Goal: Task Accomplishment & Management: Use online tool/utility

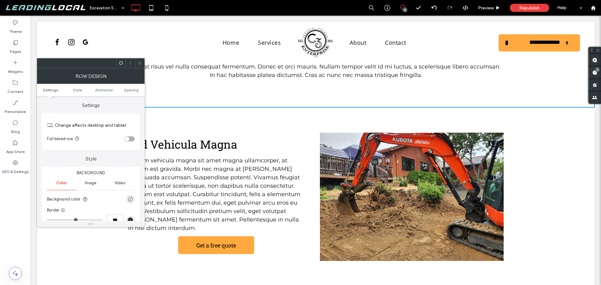
click at [139, 64] on icon at bounding box center [140, 63] width 5 height 5
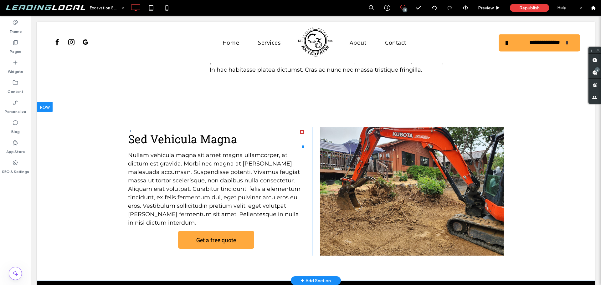
scroll to position [376, 0]
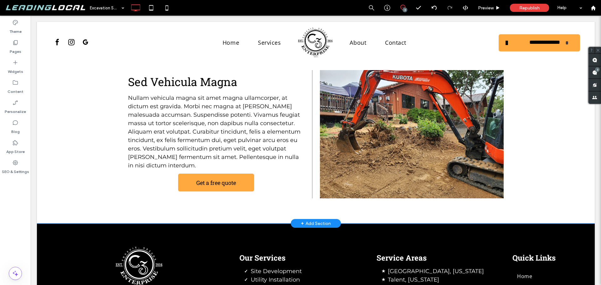
click at [171, 171] on div "Sed Vehicula Magna Nullam vehicula magna sit amet magna ullamcorper, at dictum …" at bounding box center [220, 134] width 184 height 128
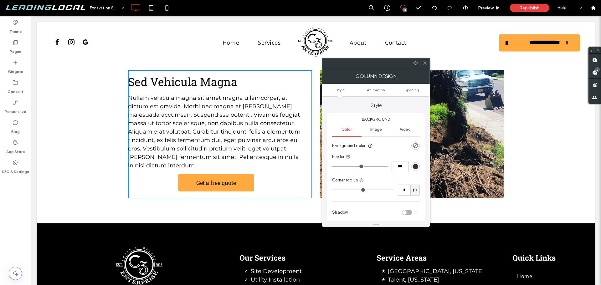
click at [168, 166] on div "Sed Vehicula Magna Nullam vehicula magna sit amet magna ullamcorper, at dictum …" at bounding box center [220, 134] width 184 height 128
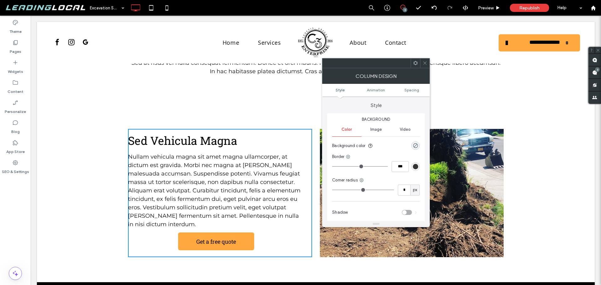
scroll to position [313, 0]
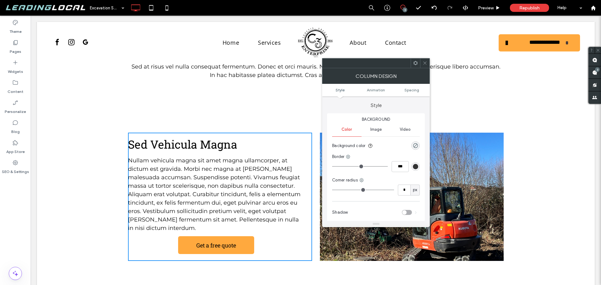
click at [224, 157] on p "Nullam vehicula magna sit amet magna ullamcorper, at dictum est gravida. Morbi …" at bounding box center [216, 195] width 176 height 76
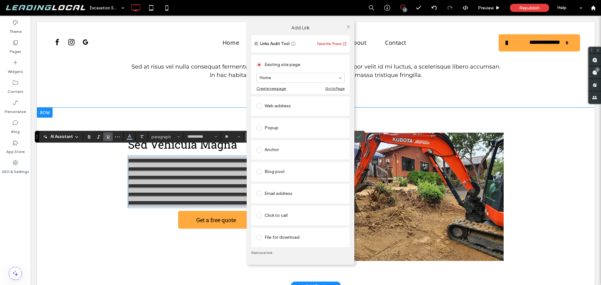
click at [268, 252] on link "Remove link" at bounding box center [301, 253] width 98 height 5
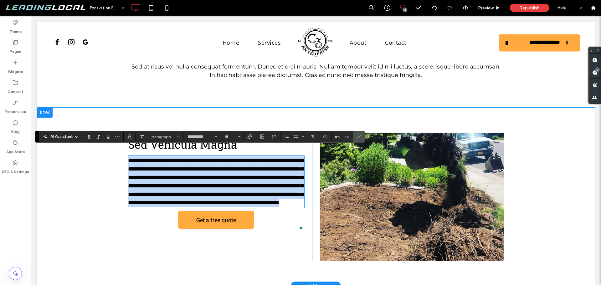
click at [173, 227] on div "**********" at bounding box center [220, 197] width 184 height 128
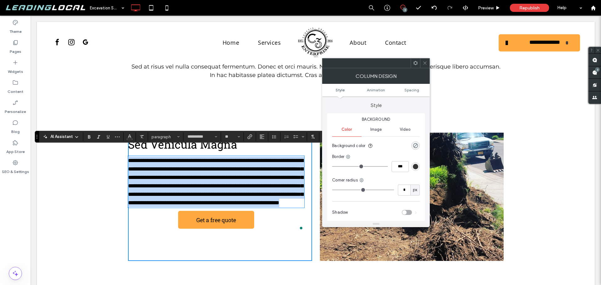
click at [210, 207] on p "**********" at bounding box center [216, 182] width 176 height 51
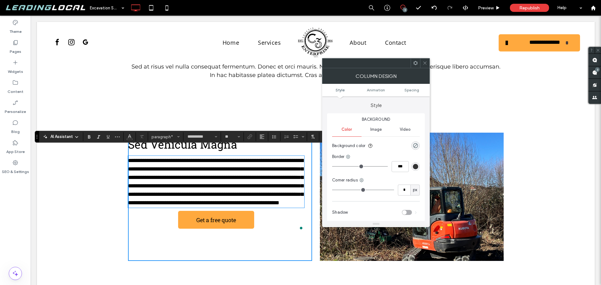
click at [261, 230] on div "**********" at bounding box center [220, 197] width 184 height 128
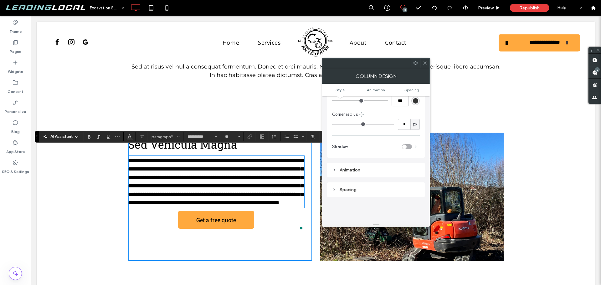
scroll to position [63, 0]
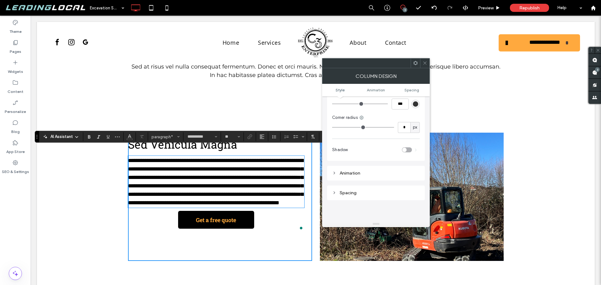
click at [233, 227] on span "Get a free quote" at bounding box center [216, 220] width 44 height 14
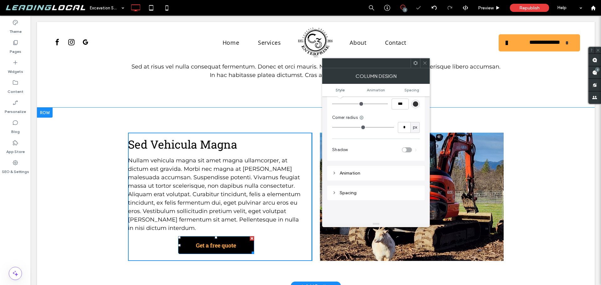
click at [236, 241] on span "Get a free quote" at bounding box center [216, 246] width 44 height 14
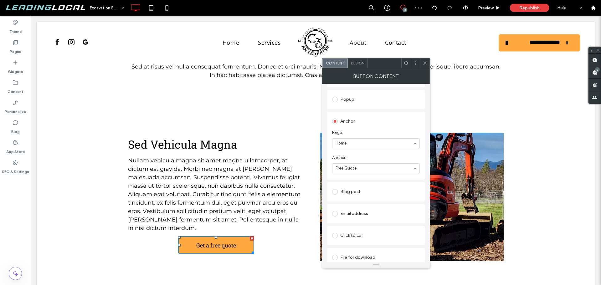
scroll to position [109, 0]
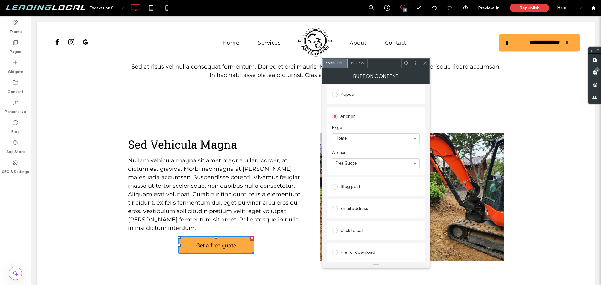
click at [356, 62] on span "Design" at bounding box center [357, 63] width 13 height 5
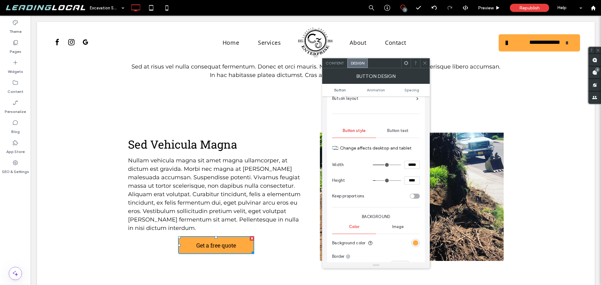
scroll to position [0, 0]
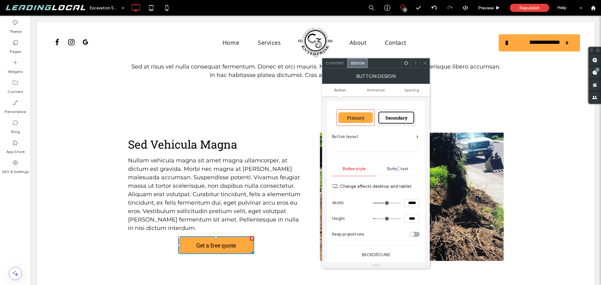
click at [399, 167] on span "Button text" at bounding box center [398, 169] width 21 height 5
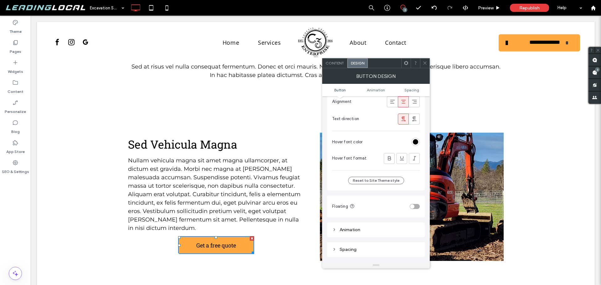
scroll to position [63, 0]
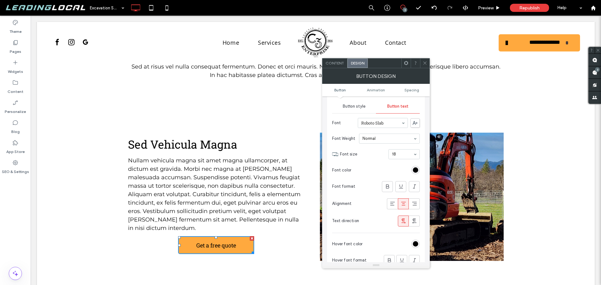
click at [422, 62] on div at bounding box center [424, 63] width 9 height 9
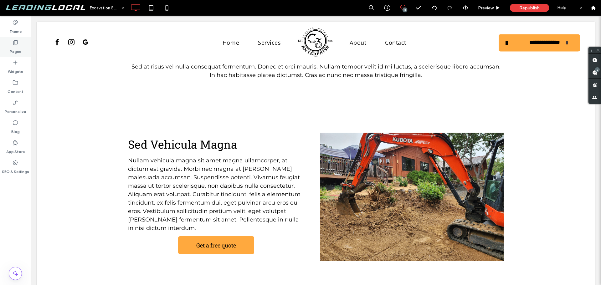
click at [22, 54] on div "Pages" at bounding box center [15, 47] width 31 height 20
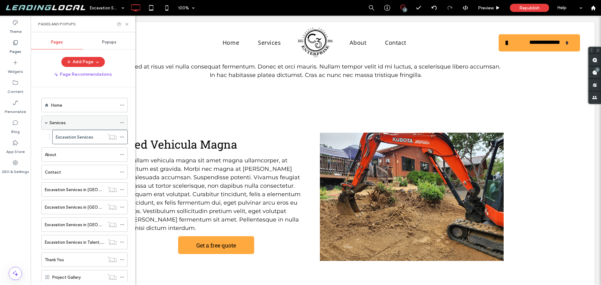
click at [76, 124] on div "Services" at bounding box center [82, 123] width 67 height 7
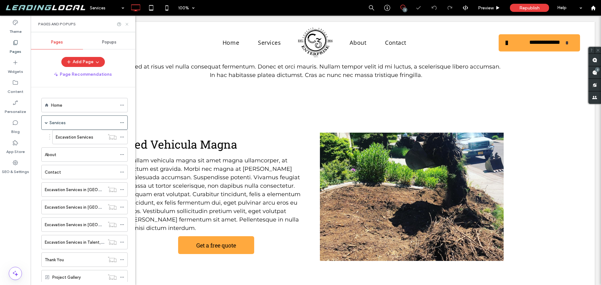
click at [127, 25] on icon at bounding box center [127, 24] width 5 height 5
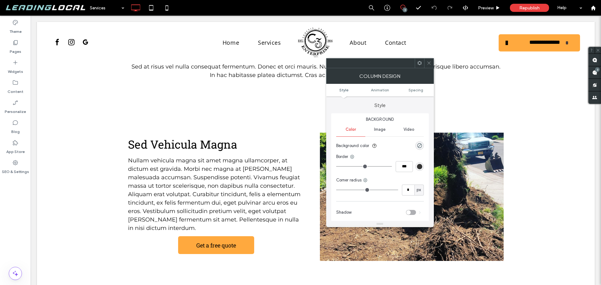
drag, startPoint x: 431, startPoint y: 62, endPoint x: 417, endPoint y: 76, distance: 19.5
click at [430, 62] on icon at bounding box center [429, 63] width 5 height 5
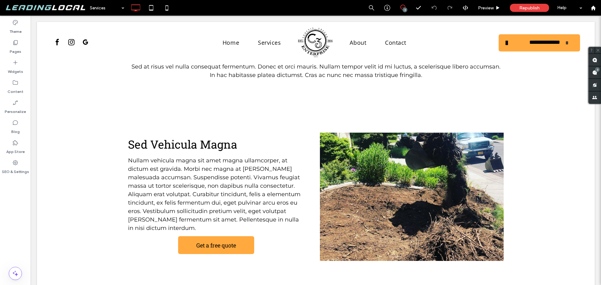
type input "**********"
type input "**"
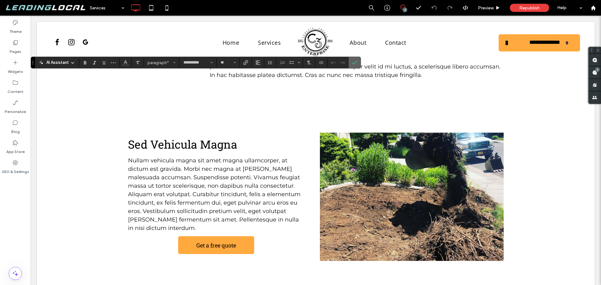
click at [355, 64] on use "Confirm" at bounding box center [355, 63] width 5 height 4
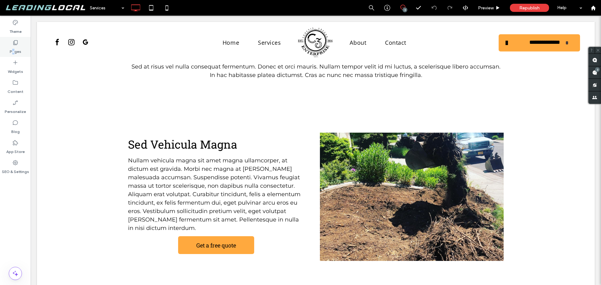
click at [12, 46] on label "Pages" at bounding box center [16, 50] width 12 height 9
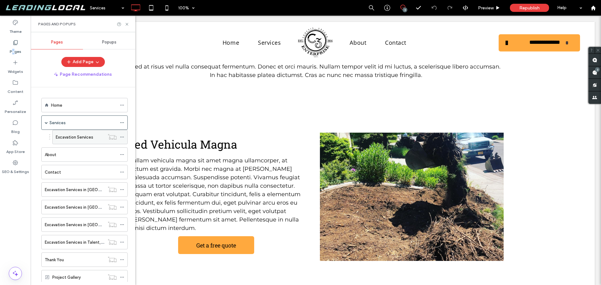
click at [83, 137] on label "Excavation Services" at bounding box center [75, 137] width 38 height 11
click at [128, 24] on icon at bounding box center [127, 24] width 5 height 5
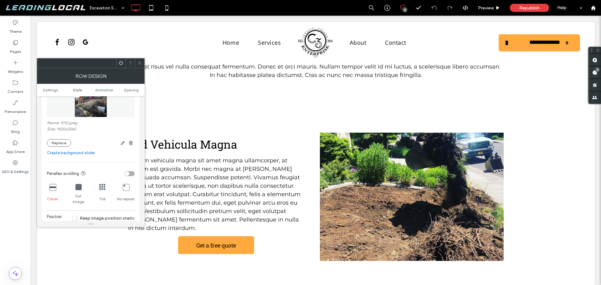
scroll to position [125, 0]
click at [71, 139] on div at bounding box center [103, 142] width 64 height 8
click at [64, 139] on button "Replace" at bounding box center [59, 142] width 24 height 8
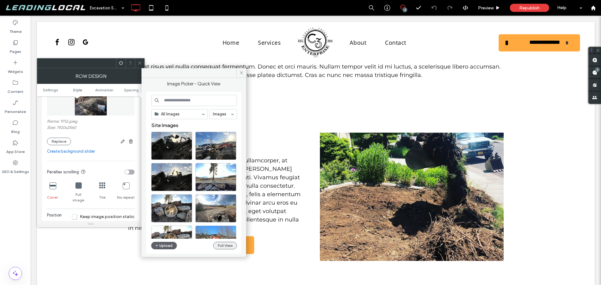
click at [229, 246] on button "Full View" at bounding box center [225, 246] width 24 height 8
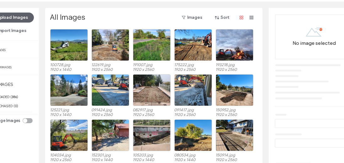
scroll to position [1012, 0]
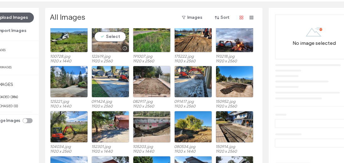
click at [109, 38] on div "Select" at bounding box center [110, 37] width 38 height 32
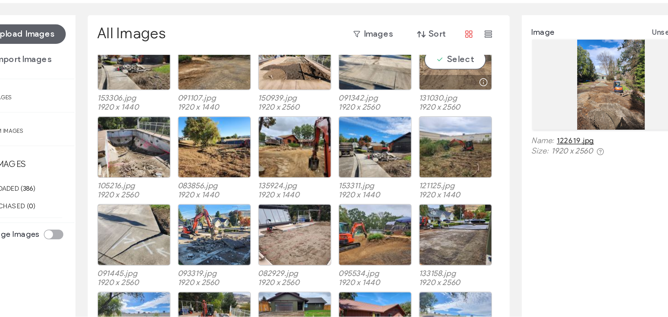
scroll to position [1156, 0]
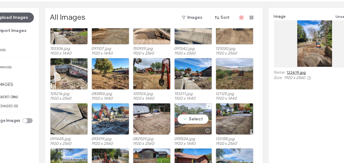
click at [204, 115] on div "Select" at bounding box center [193, 119] width 38 height 32
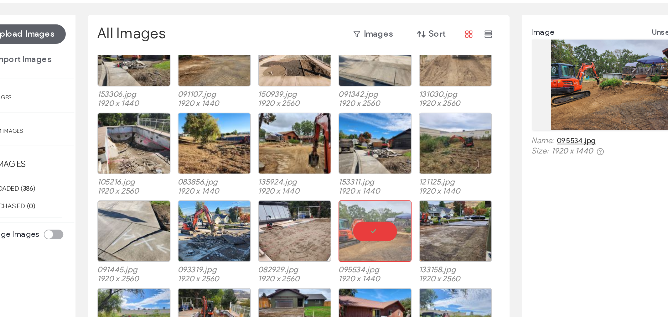
scroll to position [1156, 0]
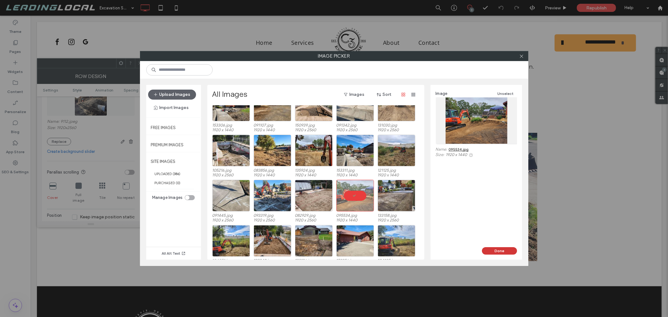
click at [499, 249] on button "Done" at bounding box center [499, 251] width 35 height 8
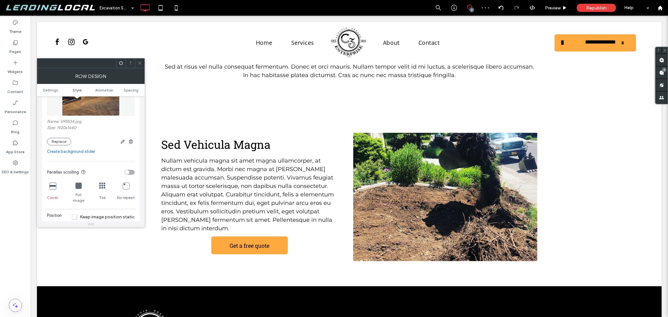
click at [139, 65] on icon at bounding box center [140, 63] width 5 height 5
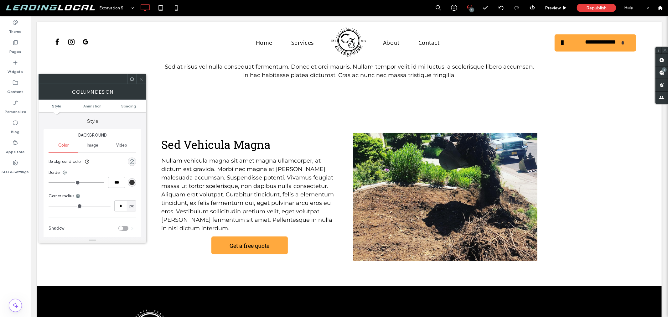
click at [133, 102] on ul "Style Animation Spacing" at bounding box center [93, 106] width 108 height 13
click at [132, 105] on span "Spacing" at bounding box center [128, 106] width 15 height 5
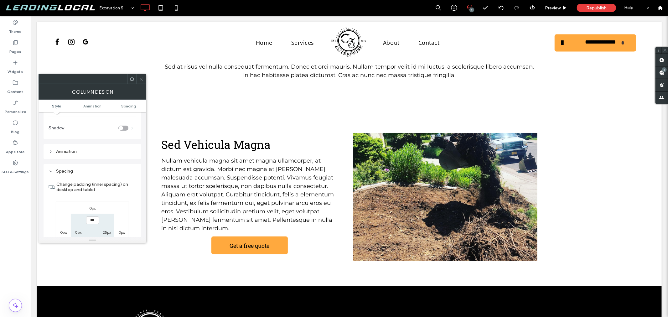
scroll to position [147, 0]
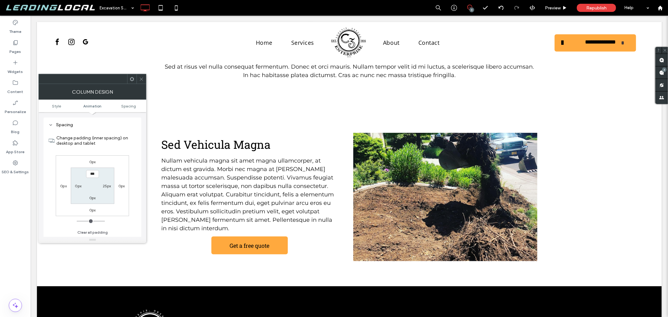
click at [112, 186] on div "25px" at bounding box center [107, 186] width 14 height 6
click at [107, 186] on label "25px" at bounding box center [107, 186] width 8 height 5
type input "**"
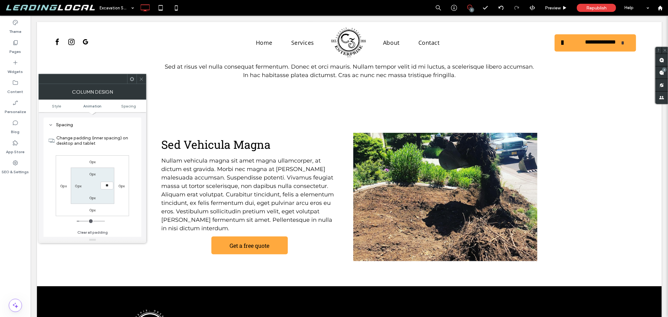
type input "****"
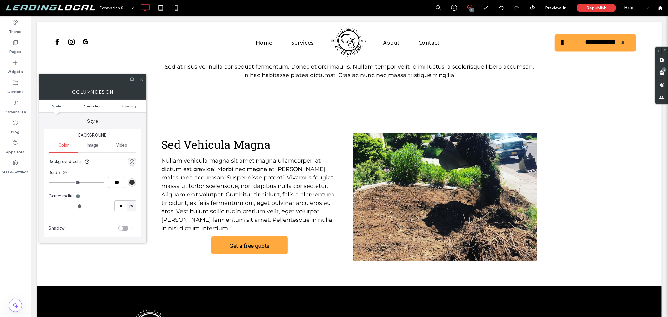
click at [96, 107] on span "Animation" at bounding box center [92, 106] width 18 height 5
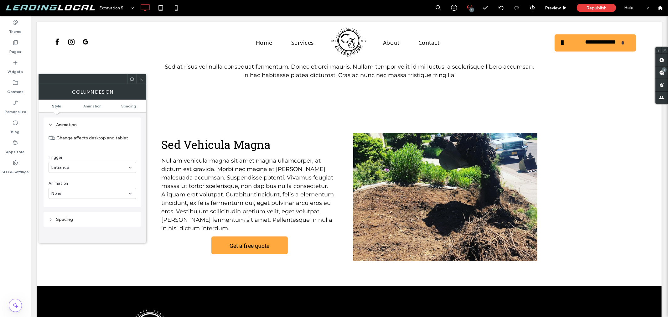
click at [137, 79] on div at bounding box center [141, 78] width 9 height 9
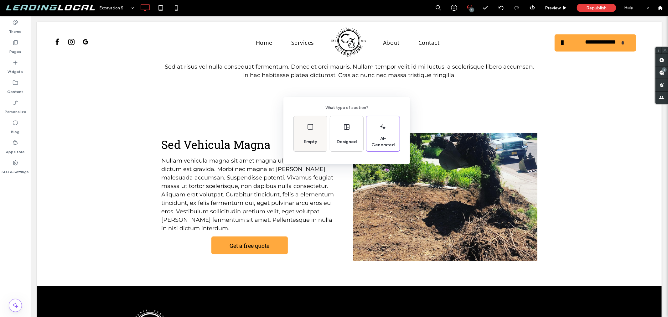
click at [320, 134] on div "Empty" at bounding box center [310, 133] width 33 height 35
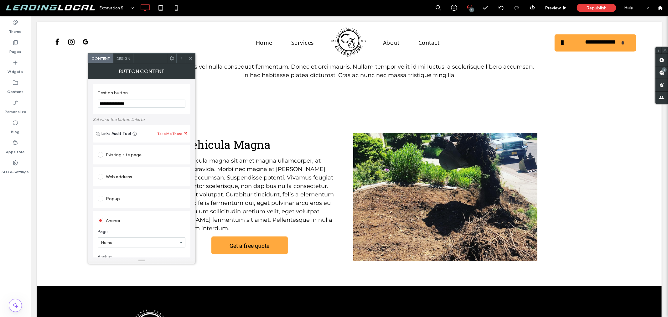
click at [127, 58] on span "Design" at bounding box center [123, 58] width 13 height 5
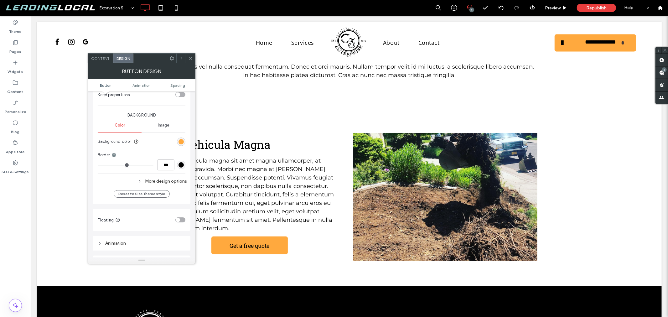
scroll to position [139, 0]
click at [175, 176] on div "More design options" at bounding box center [142, 177] width 89 height 8
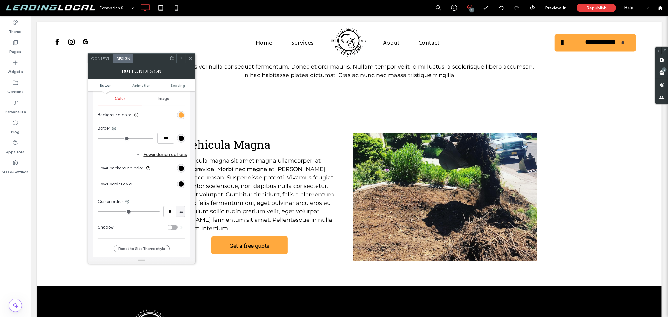
scroll to position [278, 0]
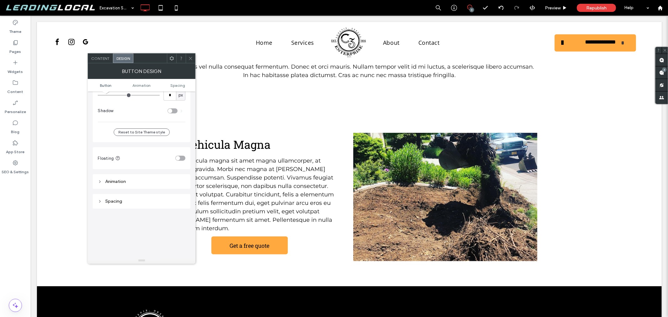
click at [187, 57] on div at bounding box center [190, 58] width 9 height 9
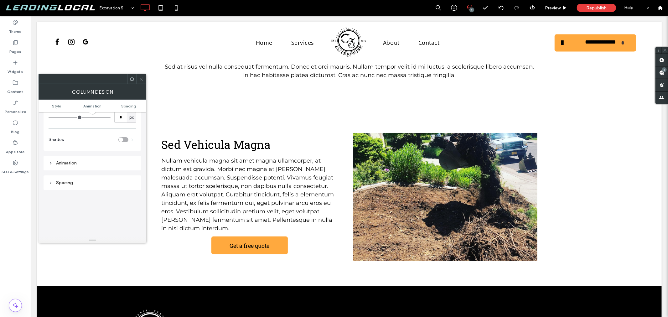
scroll to position [139, 0]
click at [140, 79] on icon at bounding box center [141, 79] width 5 height 5
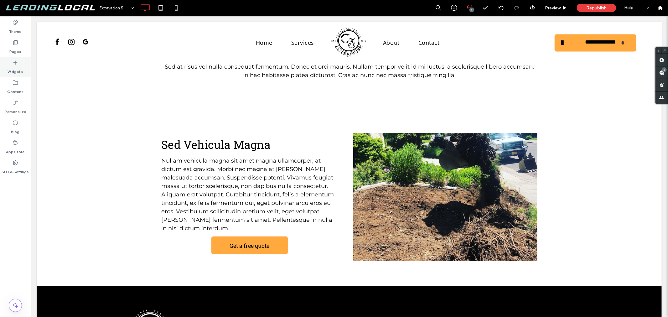
drag, startPoint x: 13, startPoint y: 63, endPoint x: 22, endPoint y: 64, distance: 9.2
click at [13, 63] on icon at bounding box center [15, 63] width 6 height 6
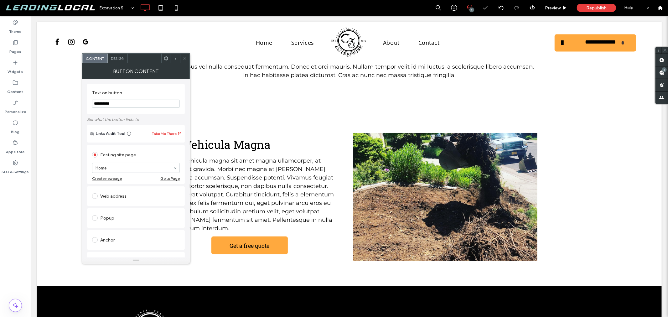
click at [184, 60] on icon at bounding box center [185, 58] width 5 height 5
click at [180, 56] on div "Content Design" at bounding box center [136, 58] width 108 height 10
click at [183, 57] on icon at bounding box center [185, 58] width 5 height 5
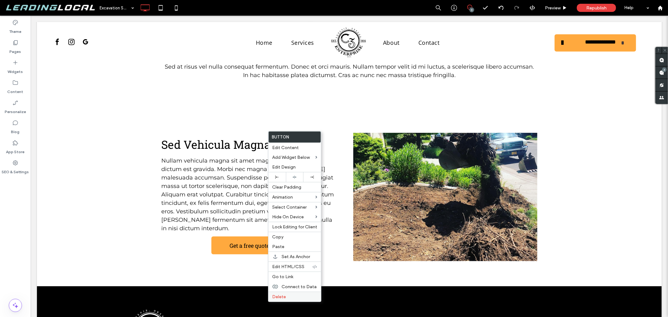
click at [285, 285] on span "Delete" at bounding box center [279, 296] width 14 height 5
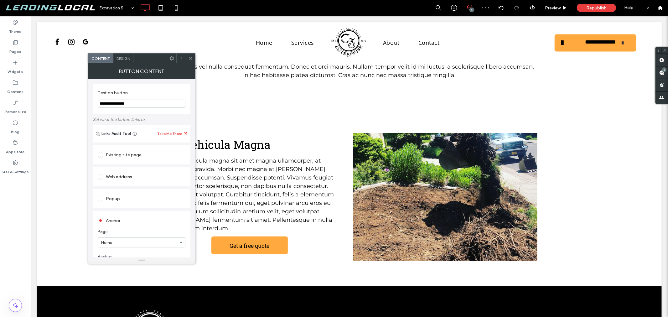
click at [191, 59] on icon at bounding box center [190, 58] width 5 height 5
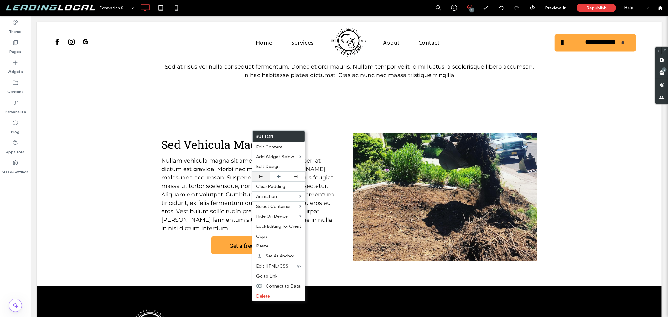
click at [259, 179] on div at bounding box center [261, 177] width 18 height 10
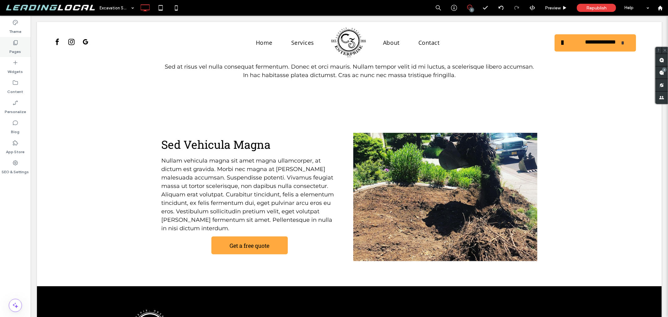
click at [13, 42] on use at bounding box center [15, 42] width 4 height 5
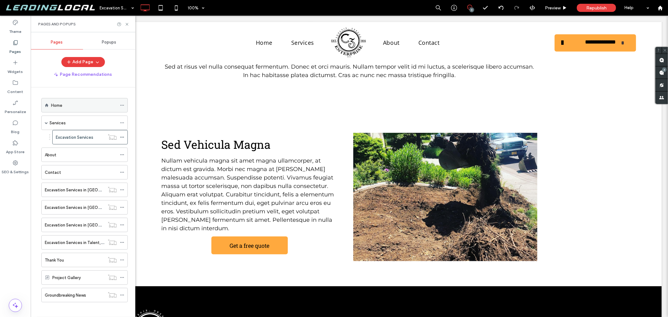
click at [81, 107] on div "Home" at bounding box center [84, 105] width 66 height 7
click at [126, 24] on icon at bounding box center [127, 24] width 5 height 5
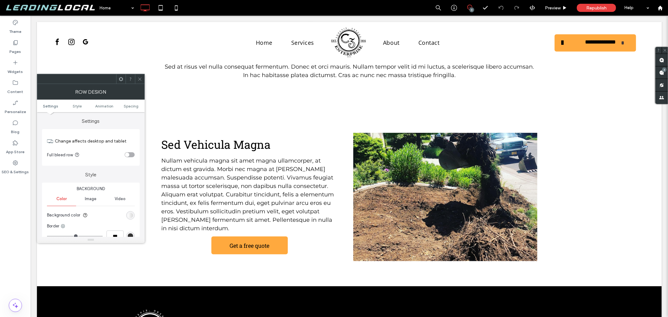
drag, startPoint x: 533, startPoint y: 3, endPoint x: 141, endPoint y: 76, distance: 398.8
click at [141, 76] on span at bounding box center [140, 78] width 5 height 9
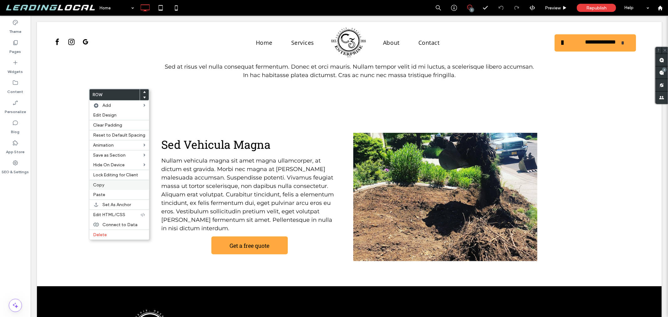
click at [103, 184] on span "Copy" at bounding box center [98, 184] width 11 height 5
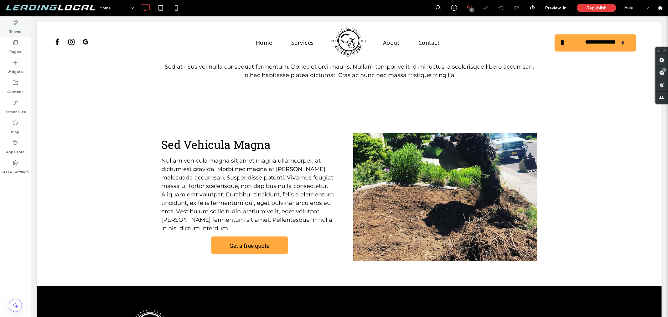
click at [20, 36] on div "Theme Pages Widgets Content Personalize Blog App Store SEO & Settings" at bounding box center [15, 166] width 31 height 301
click at [15, 51] on label "Pages" at bounding box center [16, 50] width 12 height 9
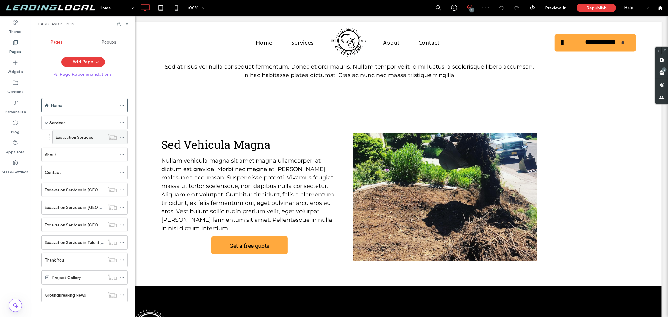
click at [81, 133] on div "Excavation Services" at bounding box center [80, 137] width 49 height 14
click at [129, 23] on icon at bounding box center [127, 24] width 5 height 5
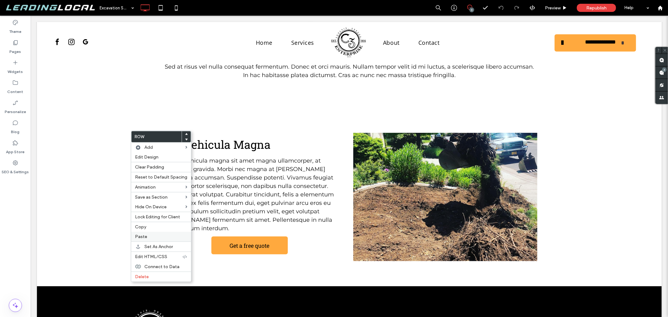
click at [158, 238] on label "Paste" at bounding box center [161, 236] width 52 height 5
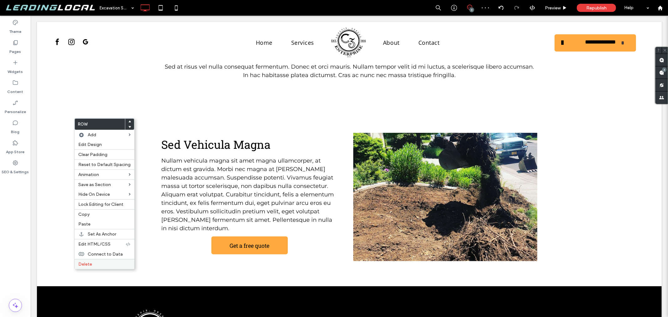
click at [96, 259] on div "Delete" at bounding box center [105, 264] width 60 height 10
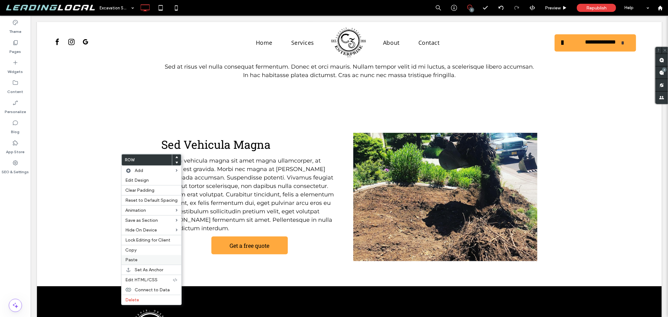
click at [135, 256] on div "Paste" at bounding box center [152, 260] width 60 height 10
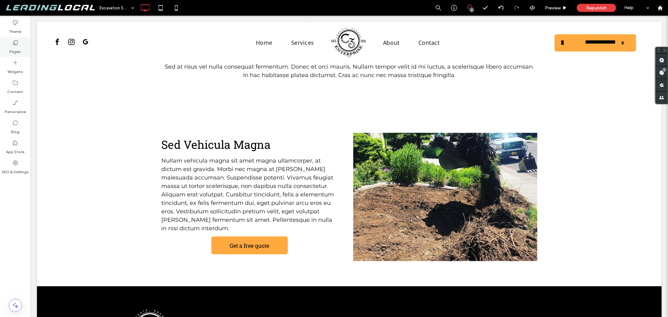
click at [20, 48] on label "Pages" at bounding box center [16, 50] width 12 height 9
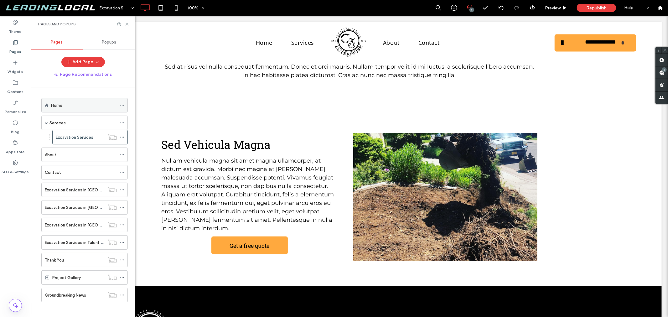
click at [80, 103] on div "Home" at bounding box center [84, 105] width 66 height 7
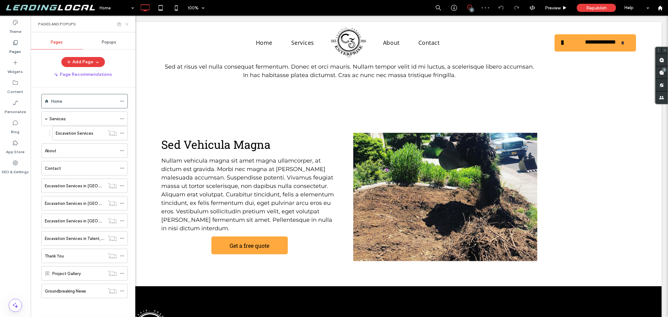
click at [126, 24] on icon at bounding box center [127, 24] width 5 height 5
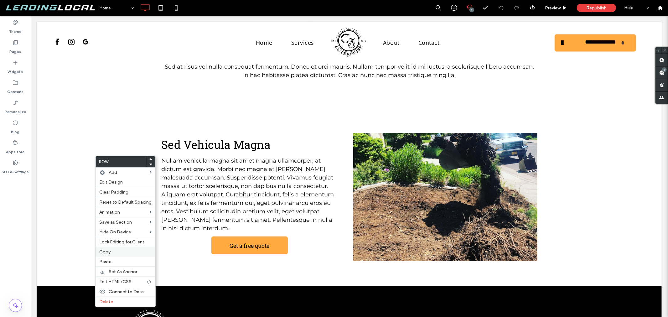
click at [122, 250] on label "Copy" at bounding box center [125, 251] width 52 height 5
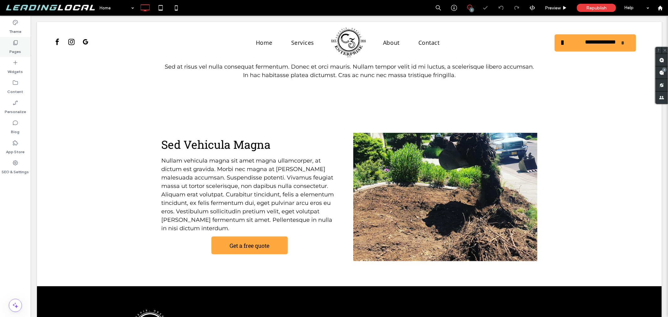
click at [18, 43] on icon at bounding box center [15, 42] width 6 height 6
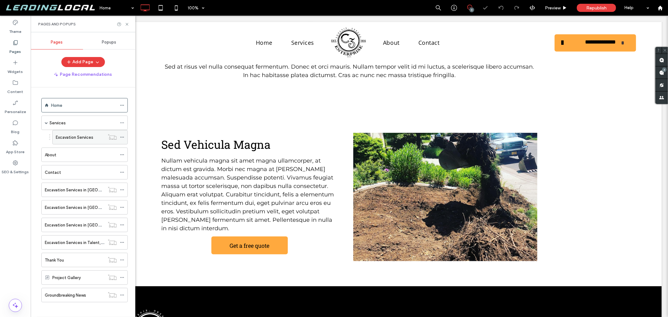
click at [78, 137] on label "Excavation Services" at bounding box center [75, 137] width 38 height 11
click at [130, 24] on div "Pages and Popups" at bounding box center [83, 24] width 105 height 17
click at [125, 23] on icon at bounding box center [127, 24] width 5 height 5
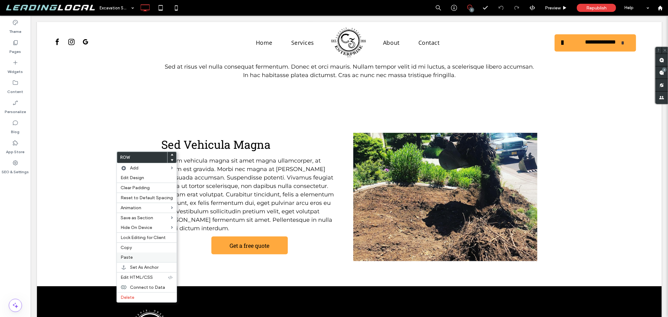
click at [134, 258] on label "Paste" at bounding box center [147, 257] width 52 height 5
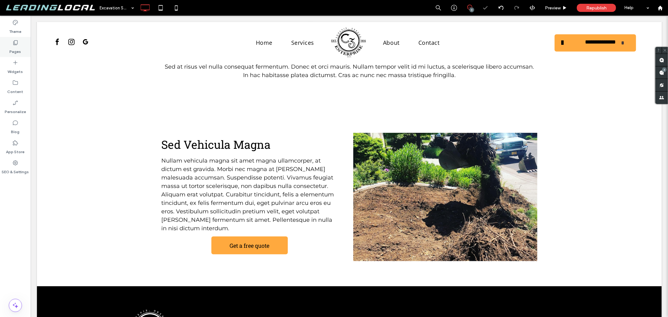
click at [23, 46] on div "Pages" at bounding box center [15, 47] width 31 height 20
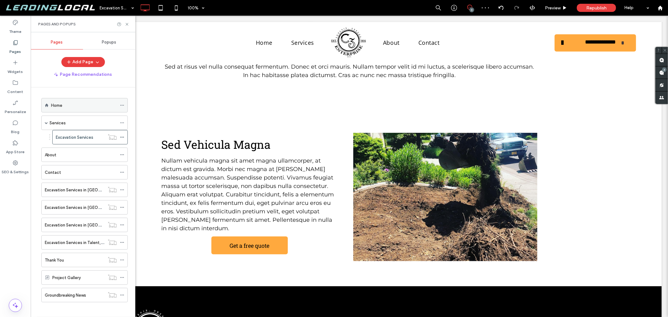
click at [74, 102] on div "Home" at bounding box center [84, 105] width 66 height 7
click at [125, 23] on icon at bounding box center [127, 24] width 5 height 5
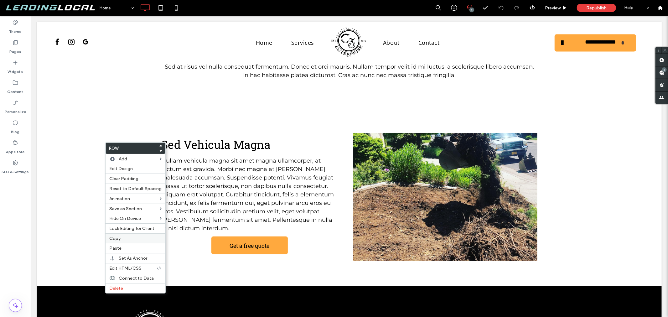
click at [130, 239] on label "Copy" at bounding box center [135, 238] width 52 height 5
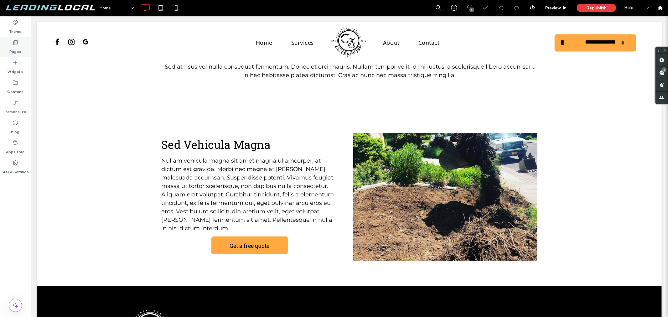
click at [17, 44] on use at bounding box center [15, 42] width 4 height 5
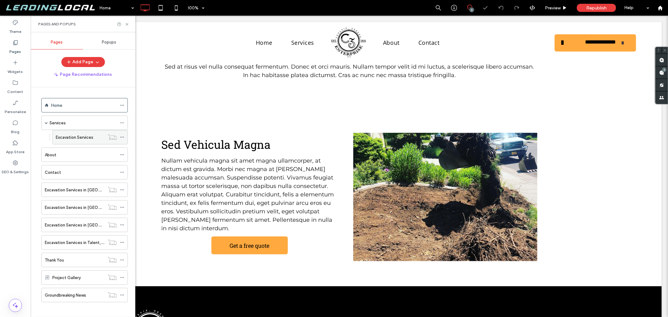
click at [80, 136] on label "Excavation Services" at bounding box center [75, 137] width 38 height 11
click at [127, 26] on icon at bounding box center [127, 24] width 5 height 5
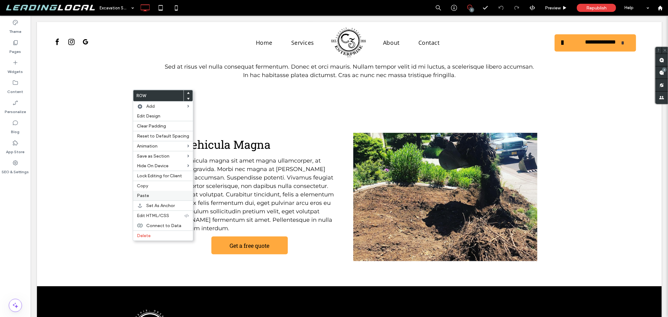
click at [154, 195] on label "Paste" at bounding box center [163, 195] width 52 height 5
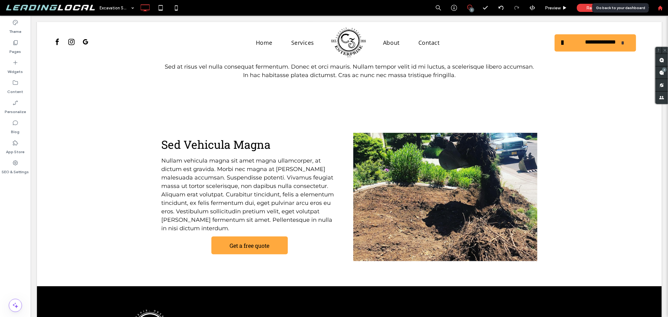
click at [601, 8] on use at bounding box center [660, 7] width 5 height 5
